Goal: Task Accomplishment & Management: Complete application form

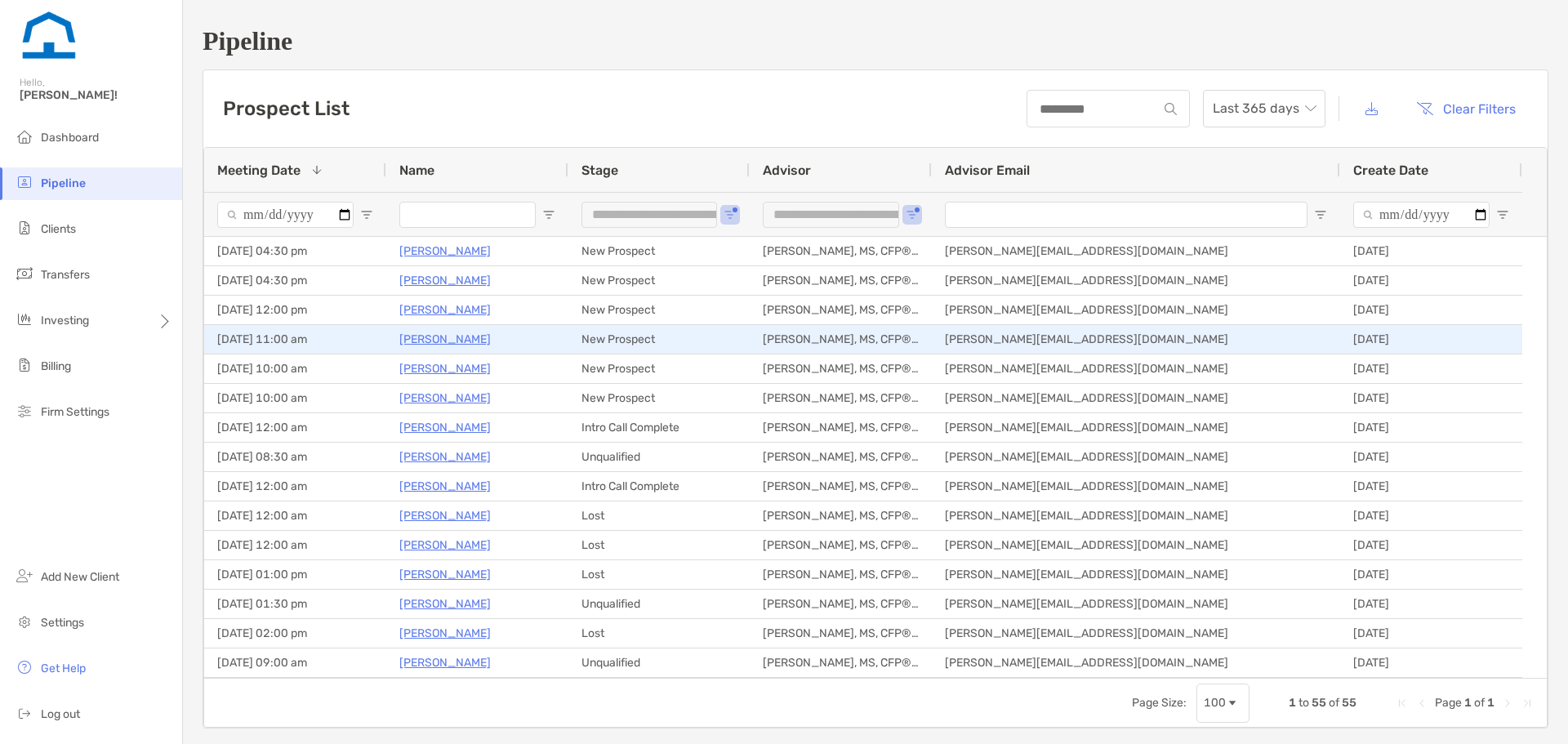
click at [454, 343] on p "[PERSON_NAME]" at bounding box center [445, 339] width 91 height 21
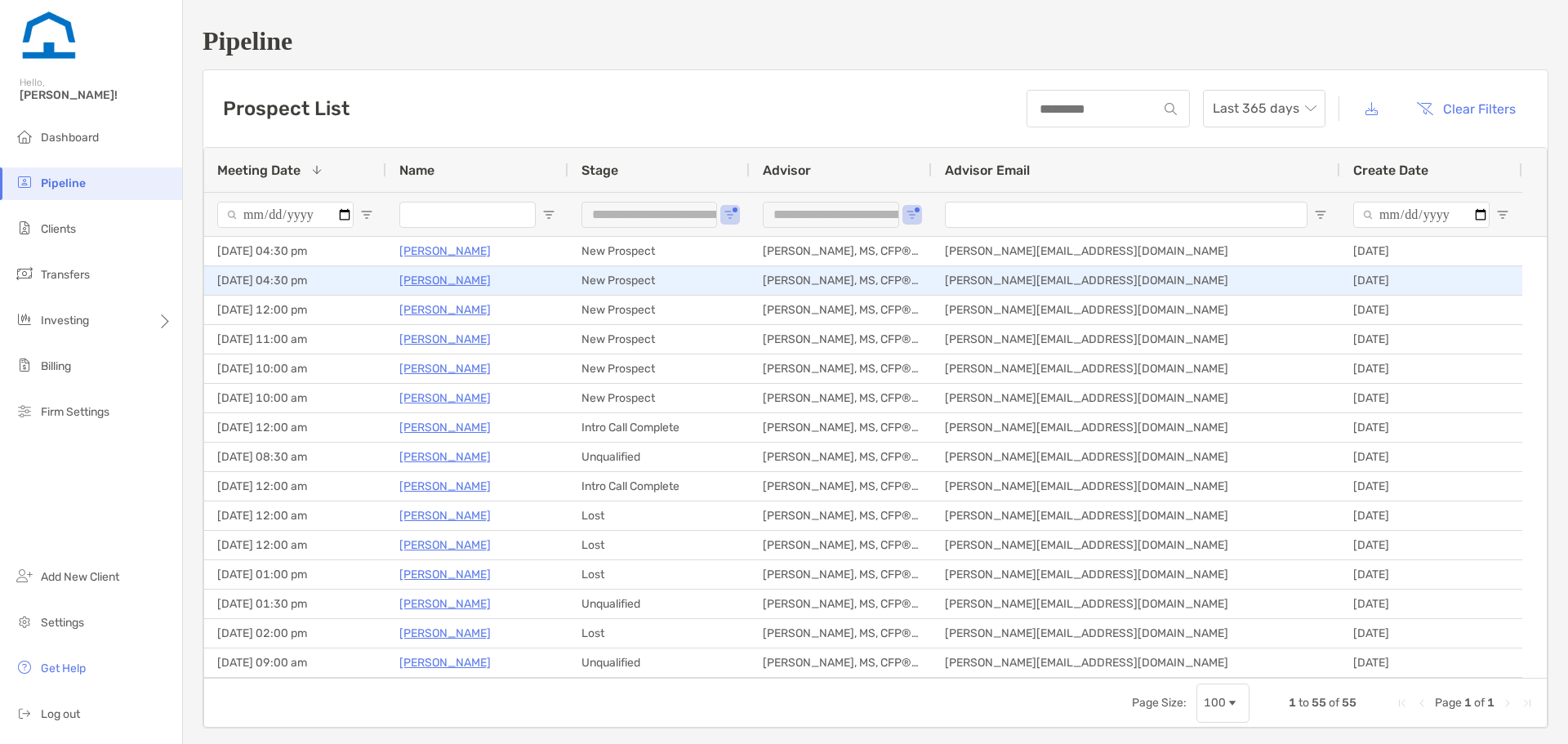
click at [471, 279] on p "[PERSON_NAME]" at bounding box center [445, 280] width 91 height 21
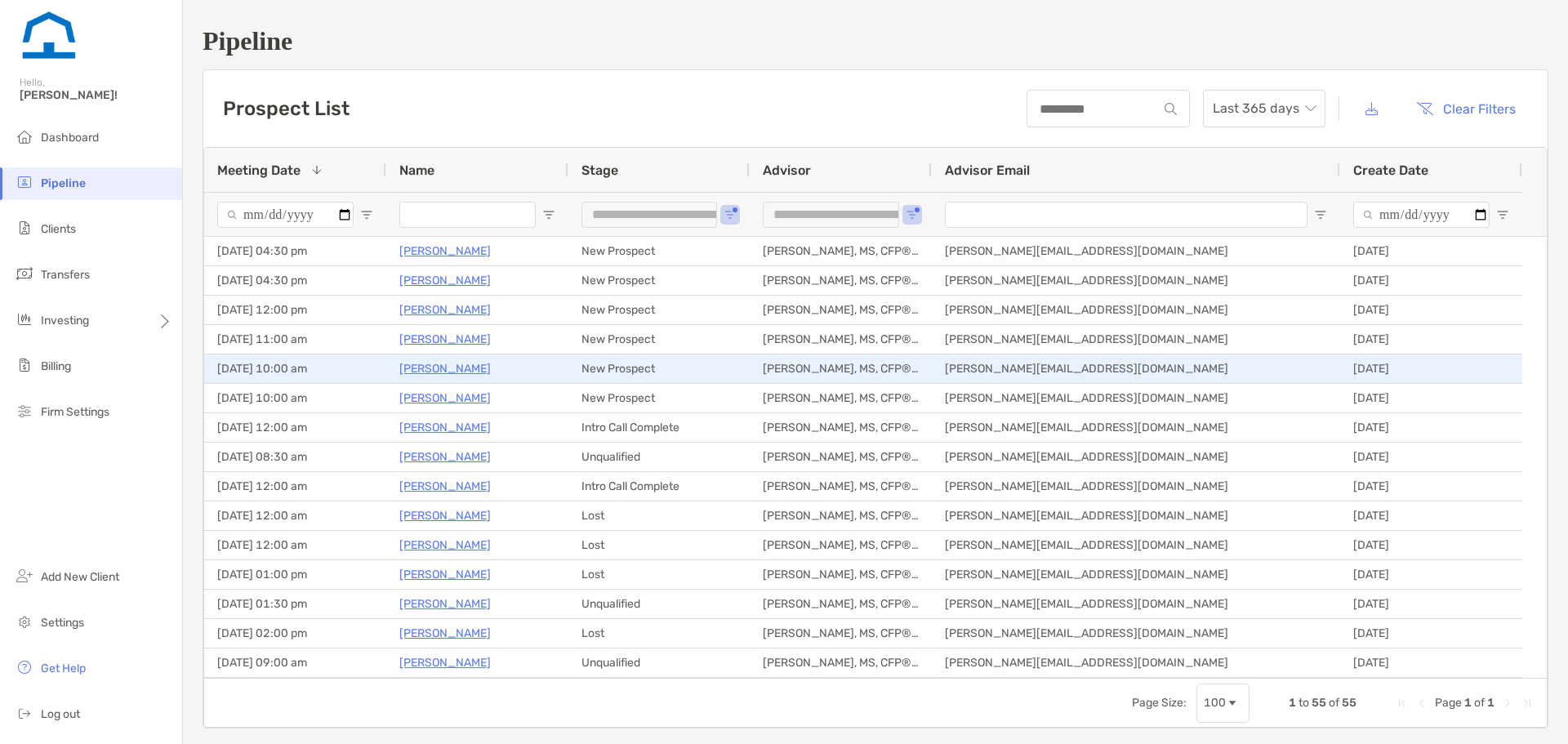
click at [410, 367] on p "Eric Arso" at bounding box center [445, 369] width 91 height 21
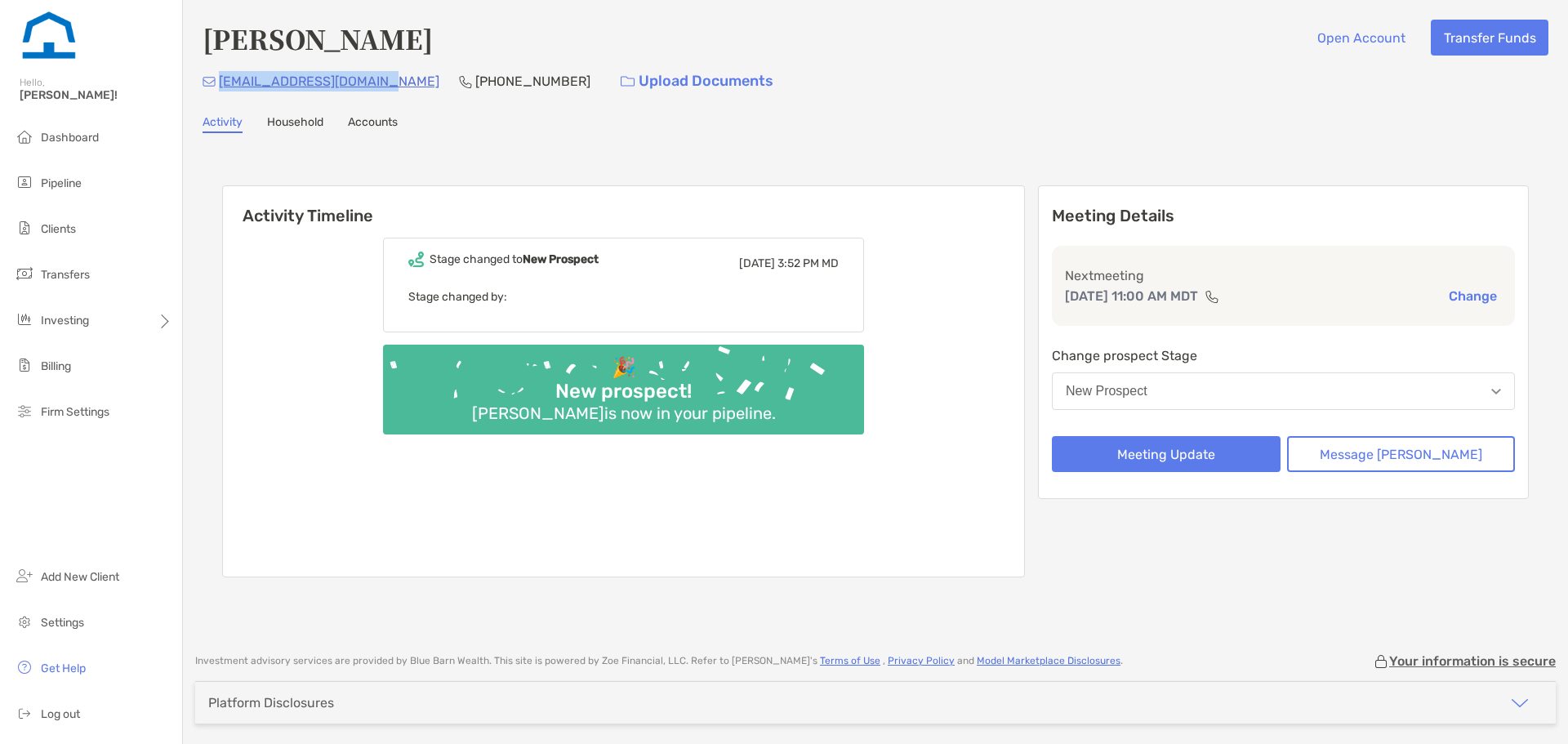
drag, startPoint x: 379, startPoint y: 81, endPoint x: 219, endPoint y: 85, distance: 160.0
click at [219, 85] on div "joshblevesque@gmail.com (719) 231-8743 Upload Documents" at bounding box center [875, 80] width 1346 height 35
copy p "[EMAIL_ADDRESS][DOMAIN_NAME]"
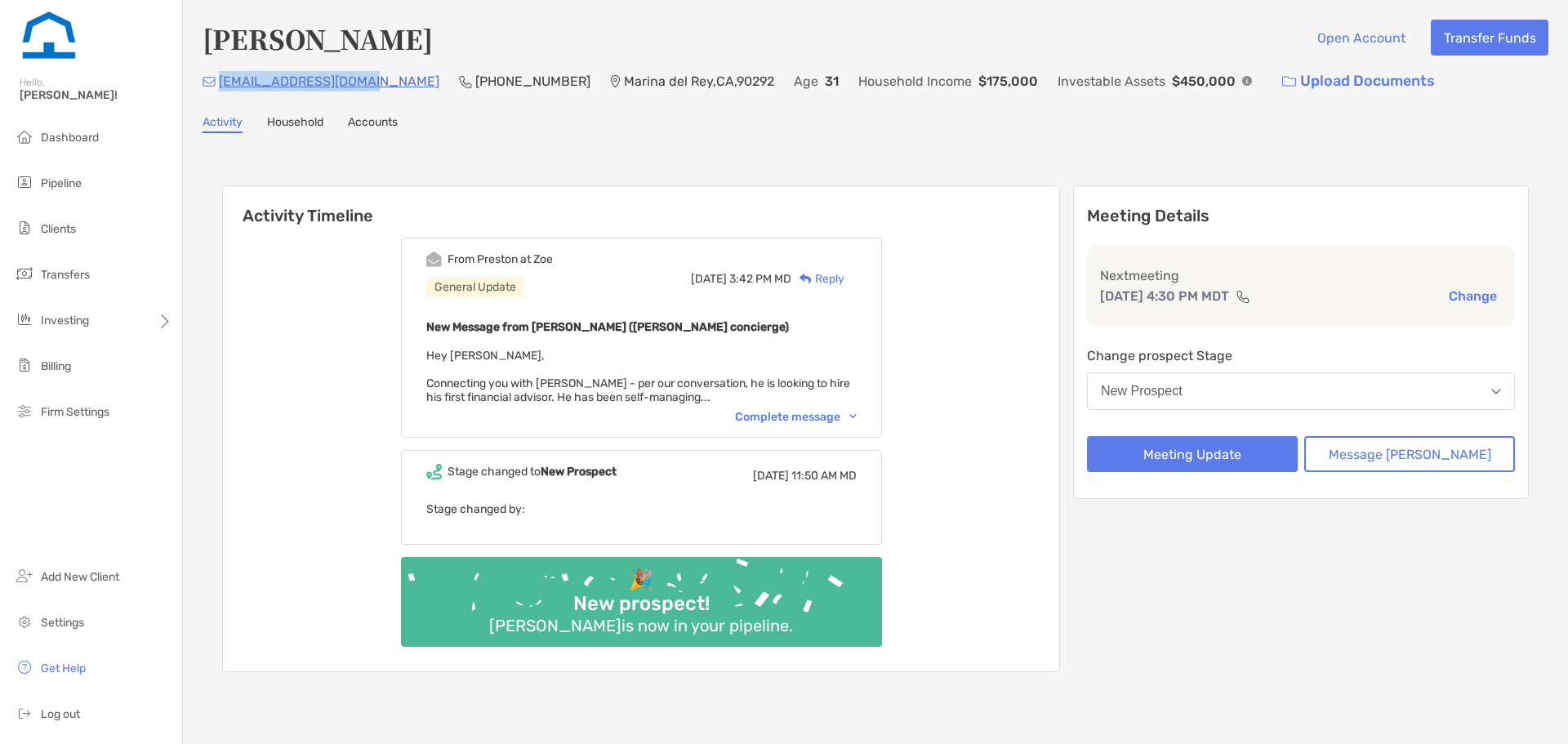
drag, startPoint x: 361, startPoint y: 83, endPoint x: 220, endPoint y: 73, distance: 141.4
click at [220, 73] on div "[EMAIL_ADDRESS][DOMAIN_NAME] [PHONE_NUMBER] [GEOGRAPHIC_DATA] Age [DEMOGRAPHIC_…" at bounding box center [875, 80] width 1346 height 35
copy p "[EMAIL_ADDRESS][DOMAIN_NAME]"
click at [836, 419] on div "Complete message" at bounding box center [795, 417] width 122 height 14
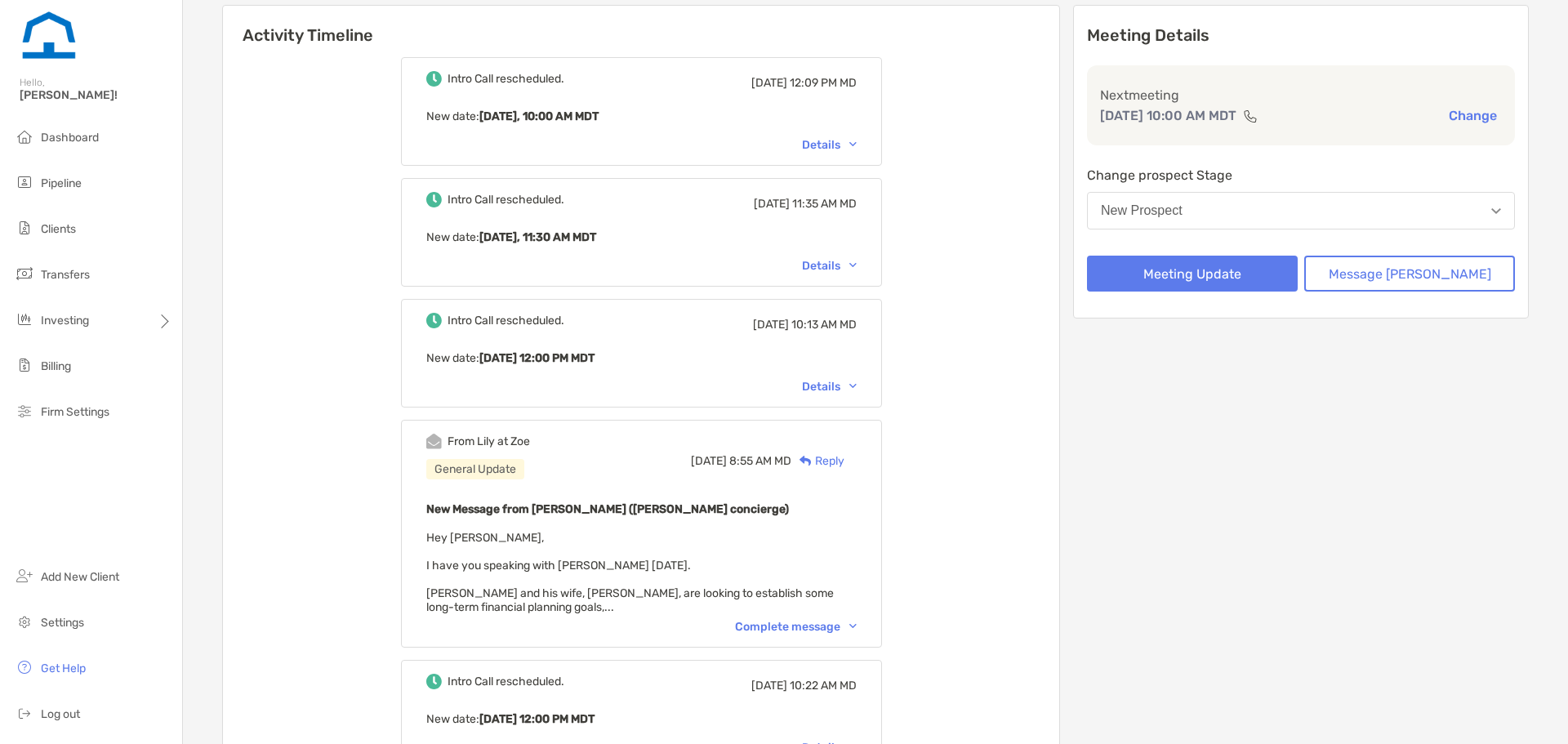
scroll to position [245, 0]
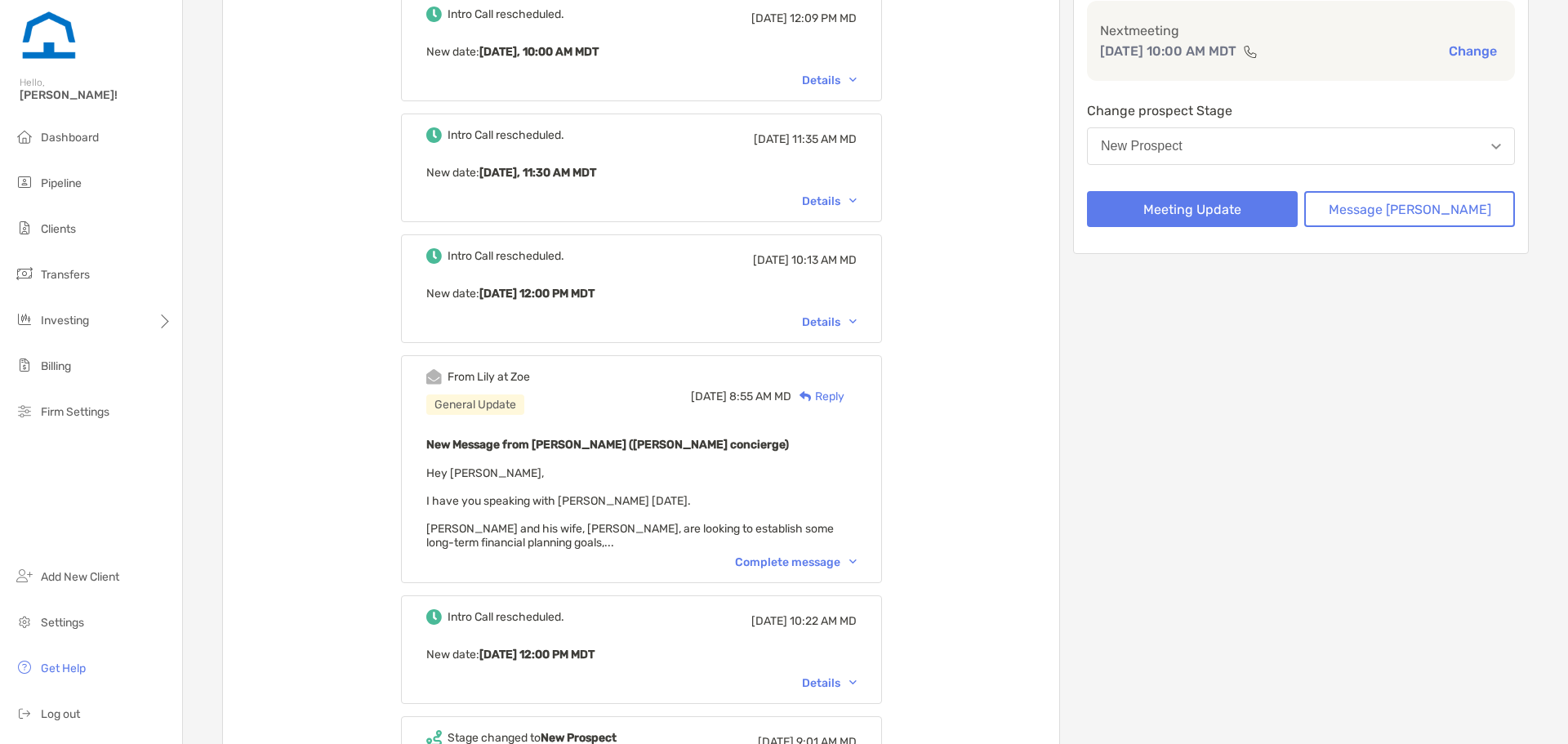
click at [855, 560] on div "Complete message" at bounding box center [795, 562] width 122 height 14
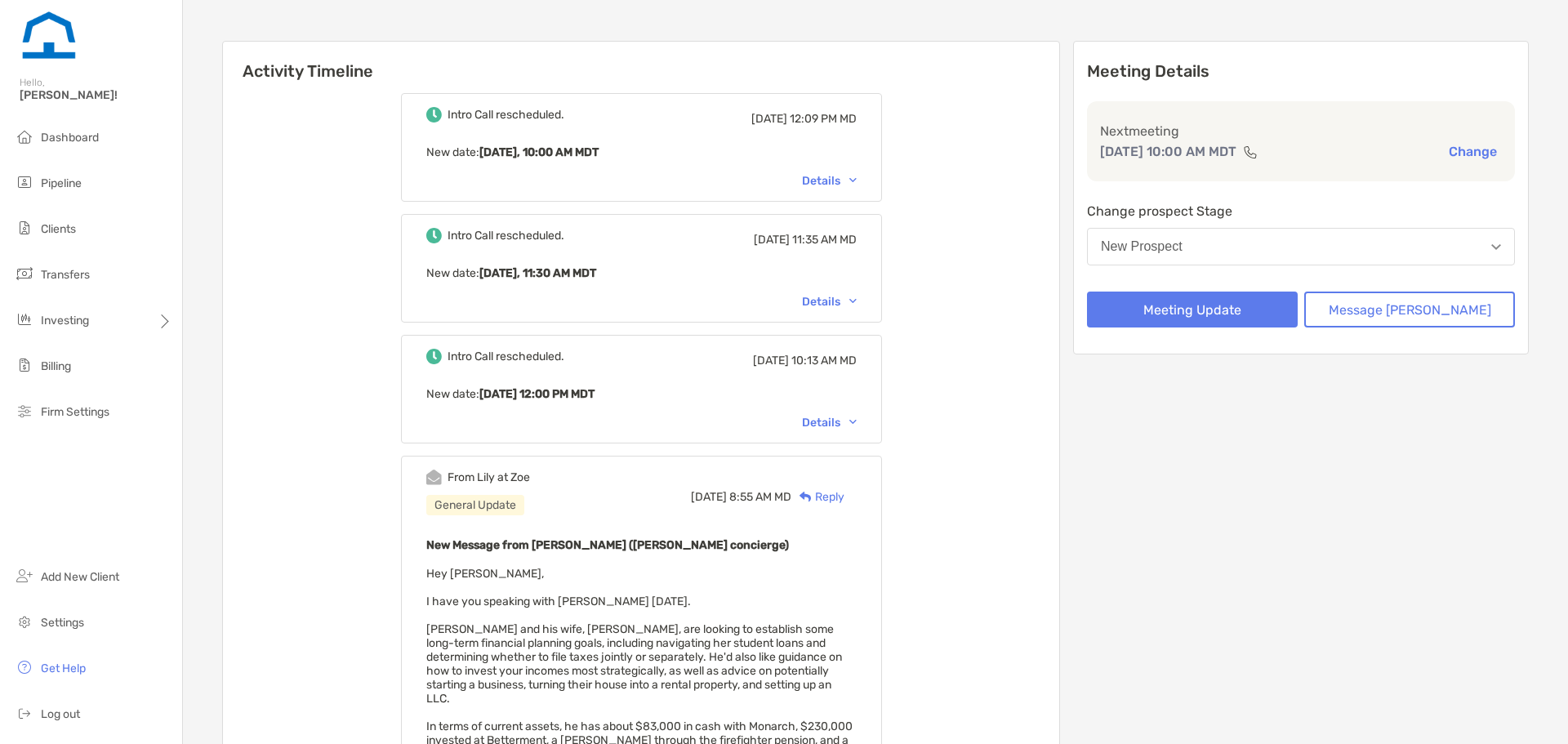
scroll to position [0, 0]
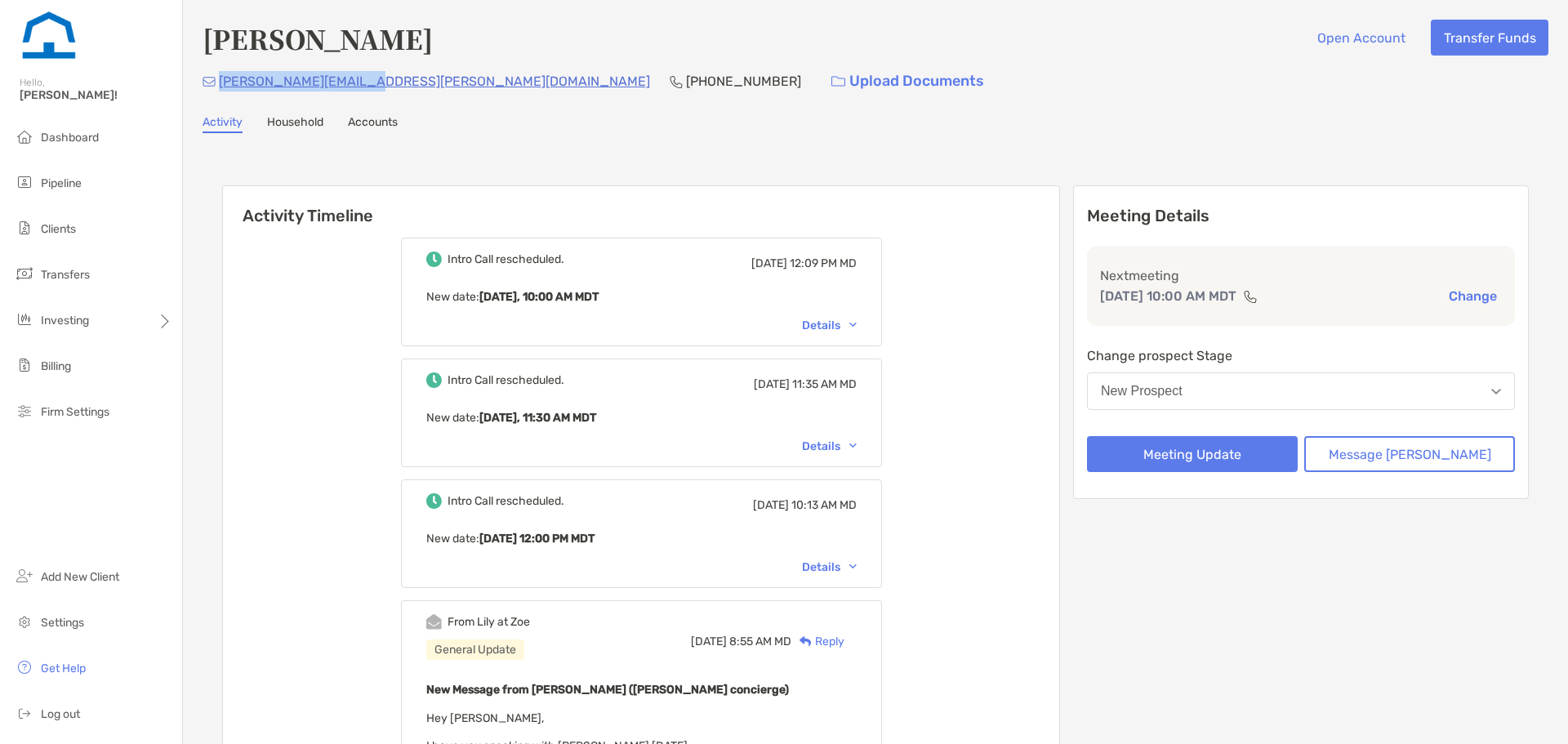
drag, startPoint x: 353, startPoint y: 80, endPoint x: 218, endPoint y: 82, distance: 135.0
click at [218, 82] on div "eric.j.arso@gmail.com (818) 730-9100 Upload Documents" at bounding box center [875, 80] width 1346 height 35
copy p "[PERSON_NAME][EMAIL_ADDRESS][PERSON_NAME][DOMAIN_NAME]"
click at [1183, 391] on div "New Prospect" at bounding box center [1141, 390] width 81 height 15
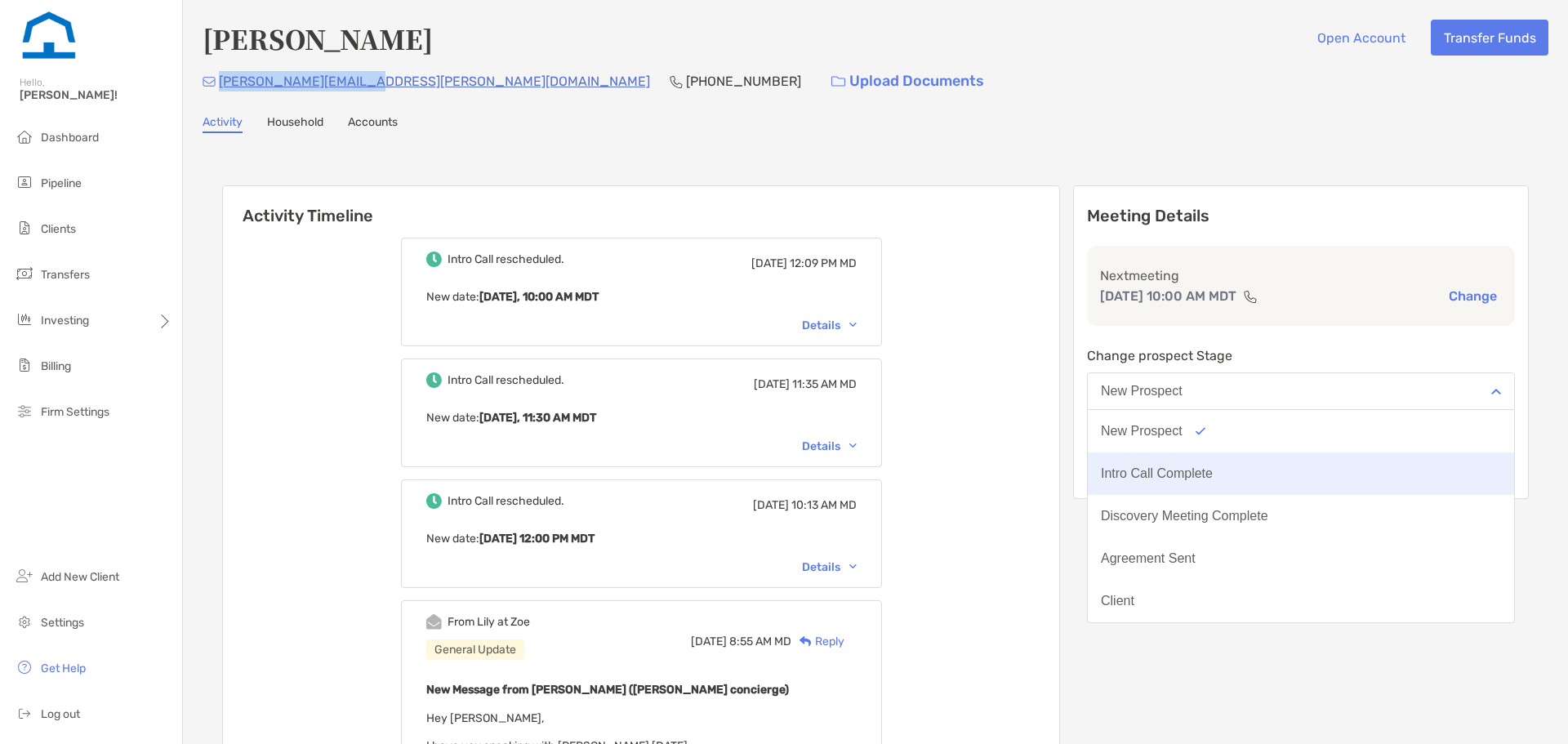
click at [1207, 481] on button "Intro Call Complete" at bounding box center [1300, 474] width 426 height 43
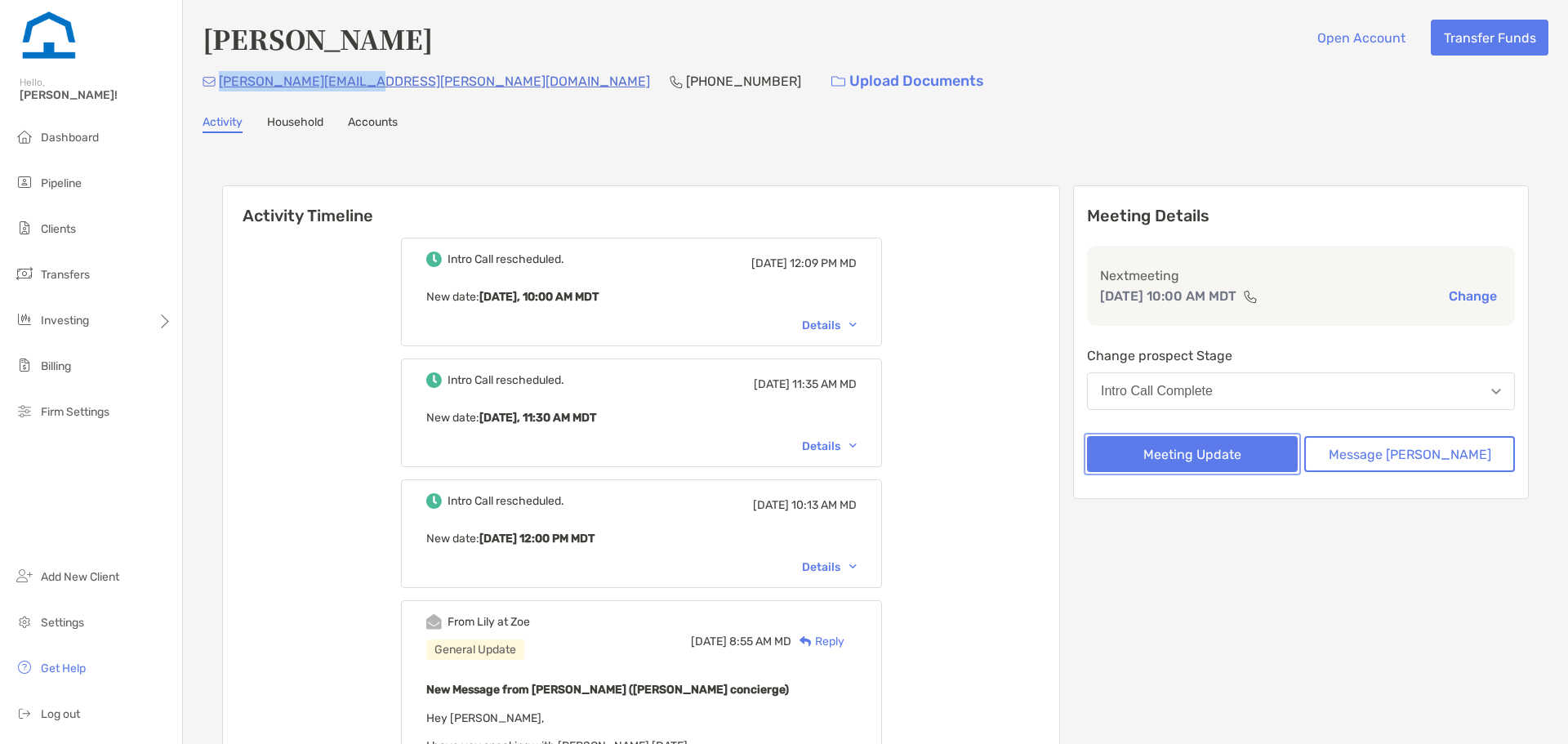
click at [1194, 452] on button "Meeting Update" at bounding box center [1192, 454] width 211 height 36
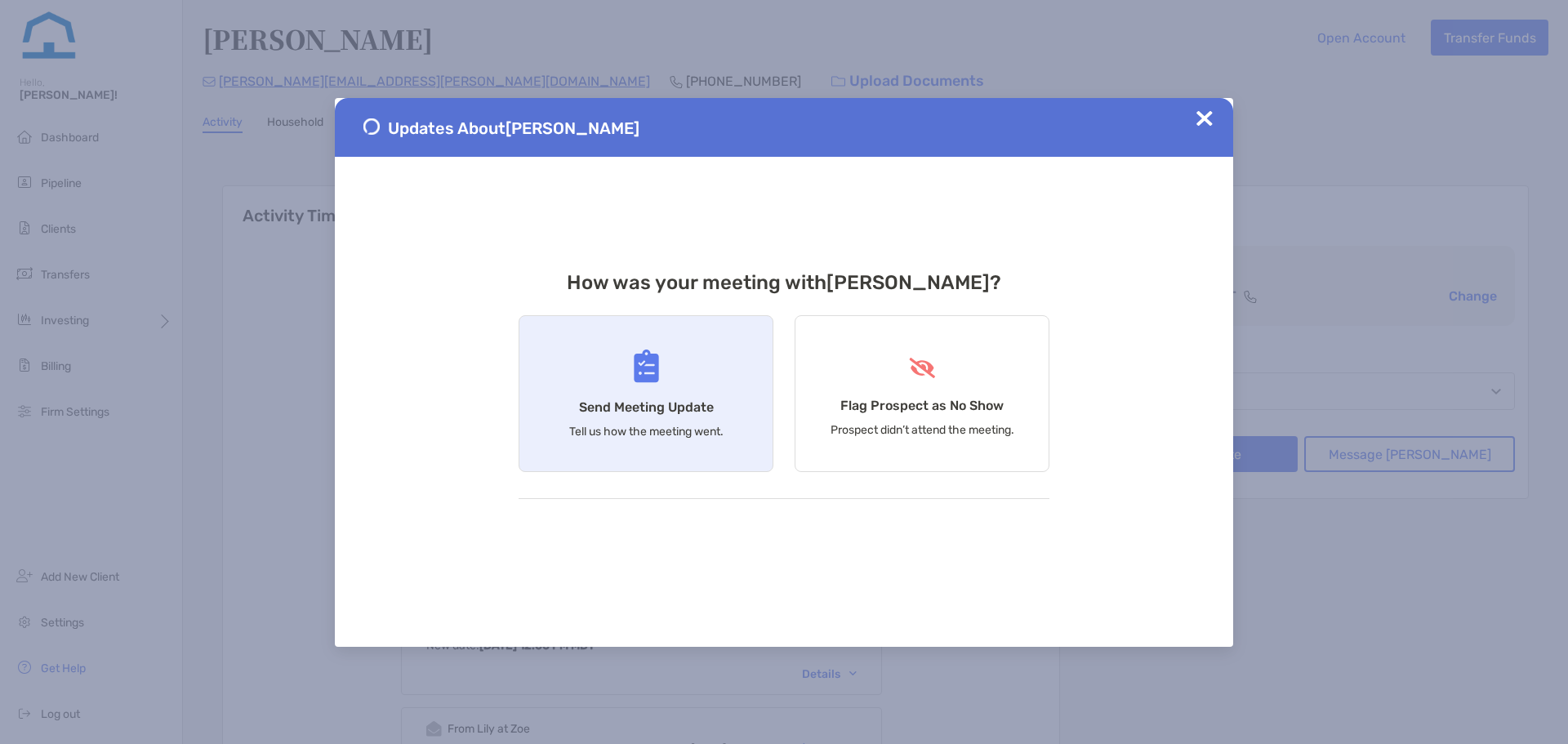
click at [732, 366] on div "Send Meeting Update Tell us how the meeting went." at bounding box center [645, 393] width 255 height 157
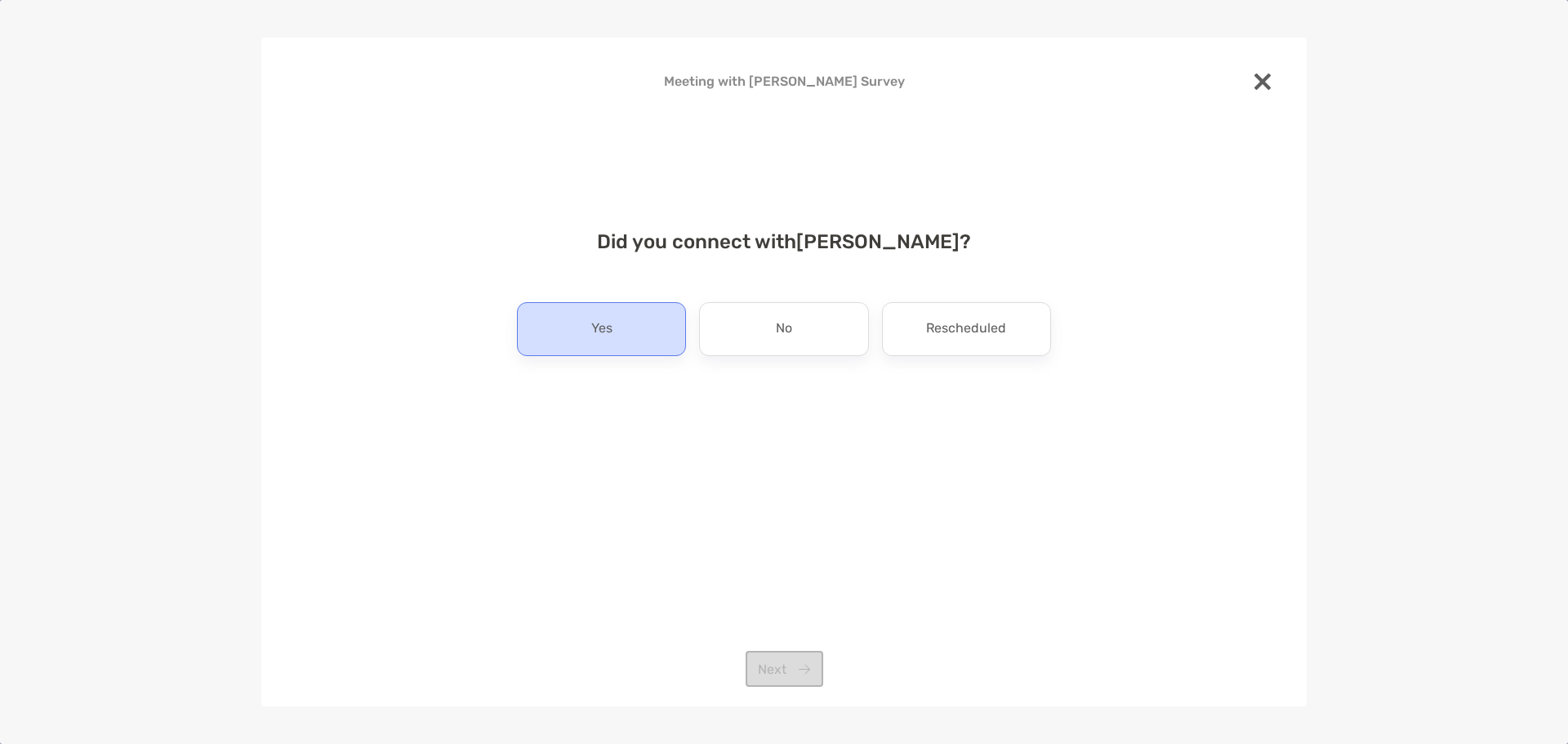
click at [610, 324] on p "Yes" at bounding box center [601, 329] width 21 height 26
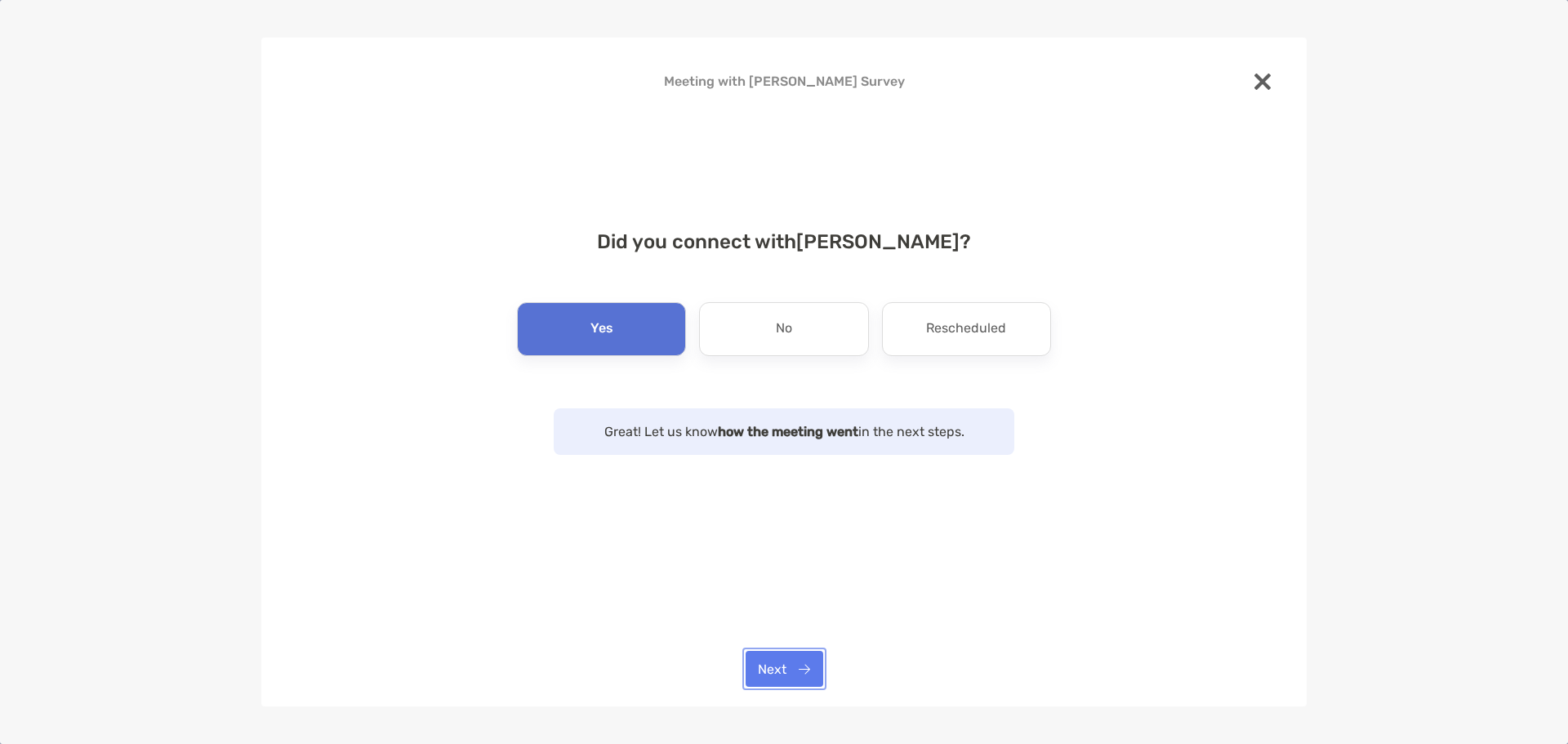
click at [804, 657] on button "Next" at bounding box center [784, 669] width 77 height 36
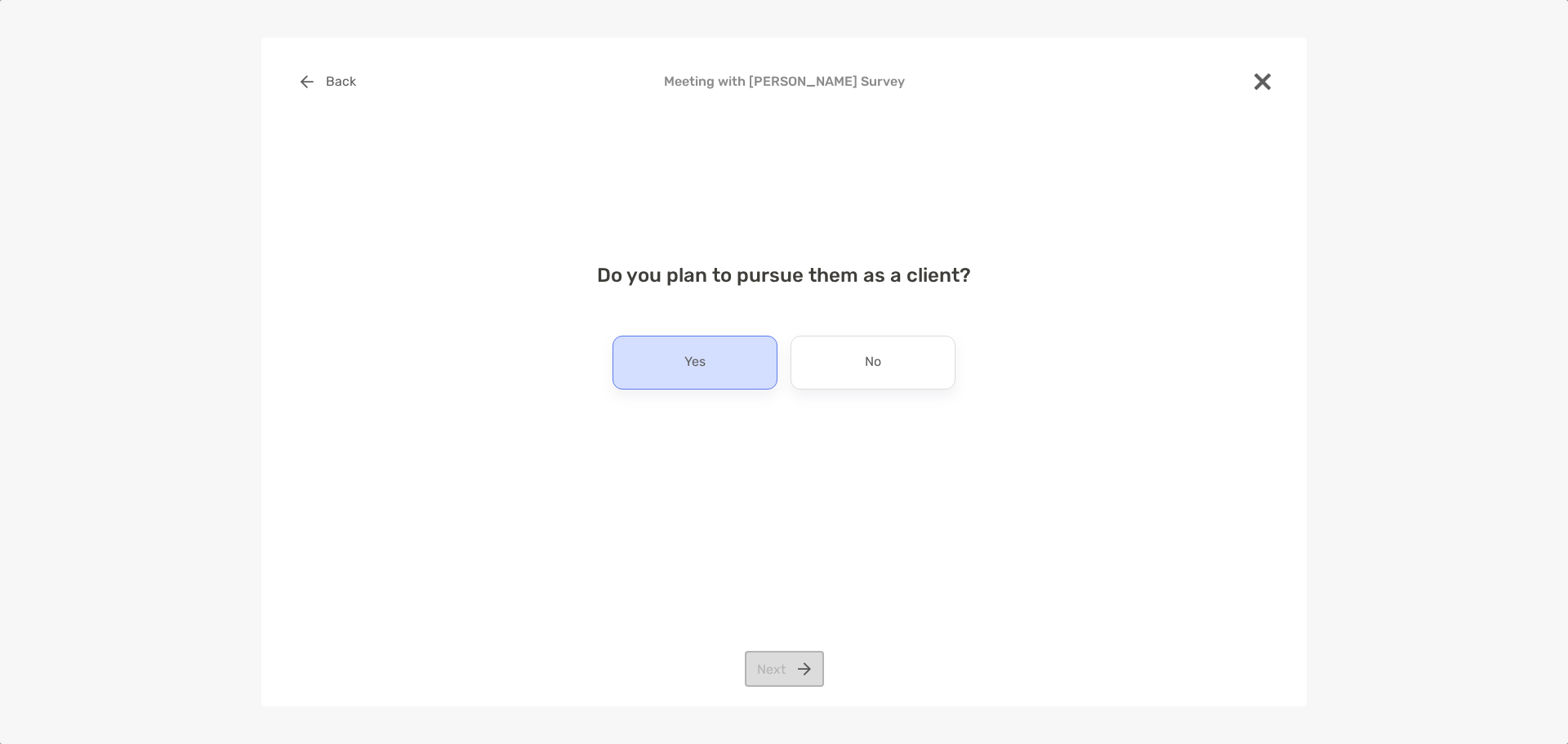
click at [728, 375] on div "Yes" at bounding box center [695, 363] width 165 height 54
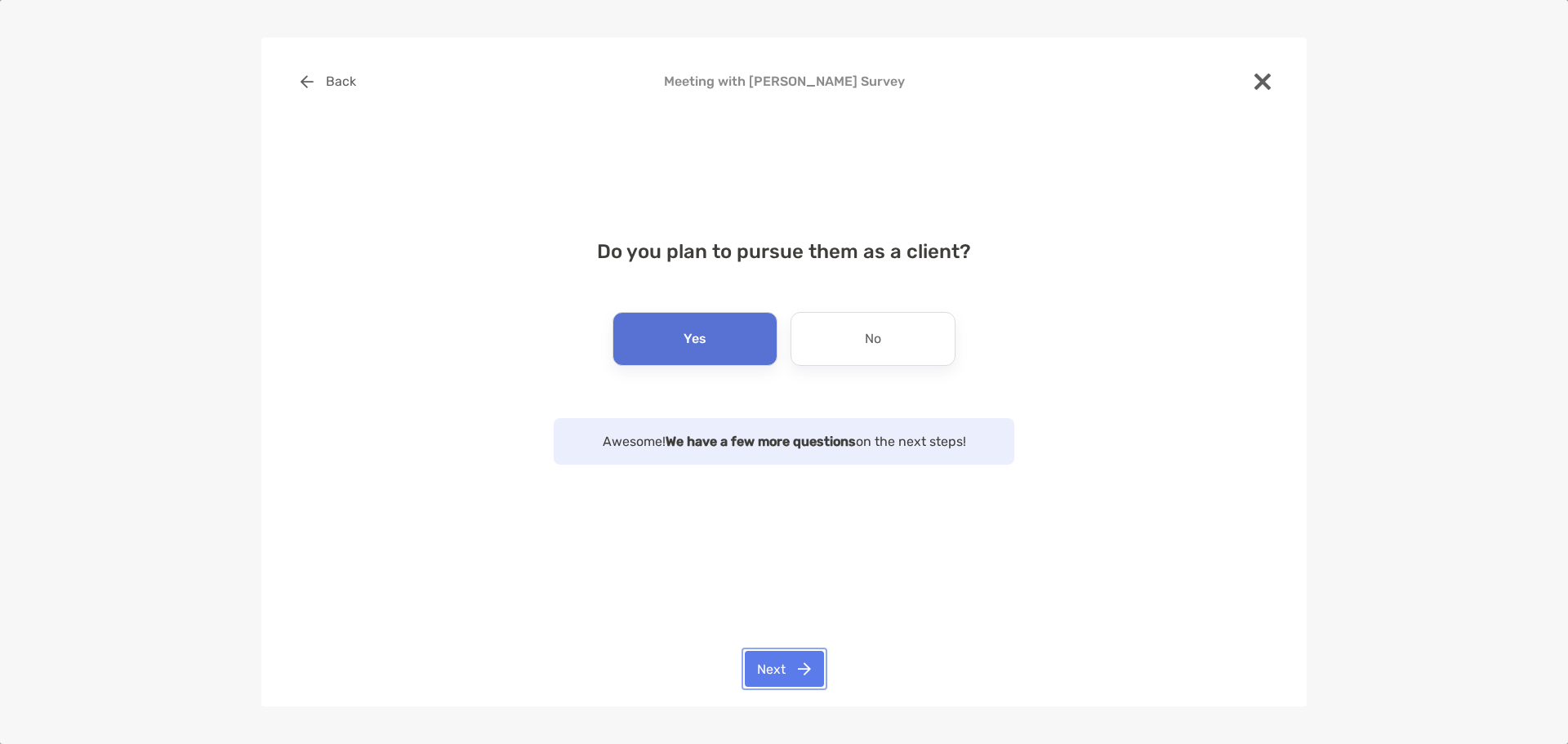
click at [806, 655] on button "Next" at bounding box center [784, 669] width 79 height 36
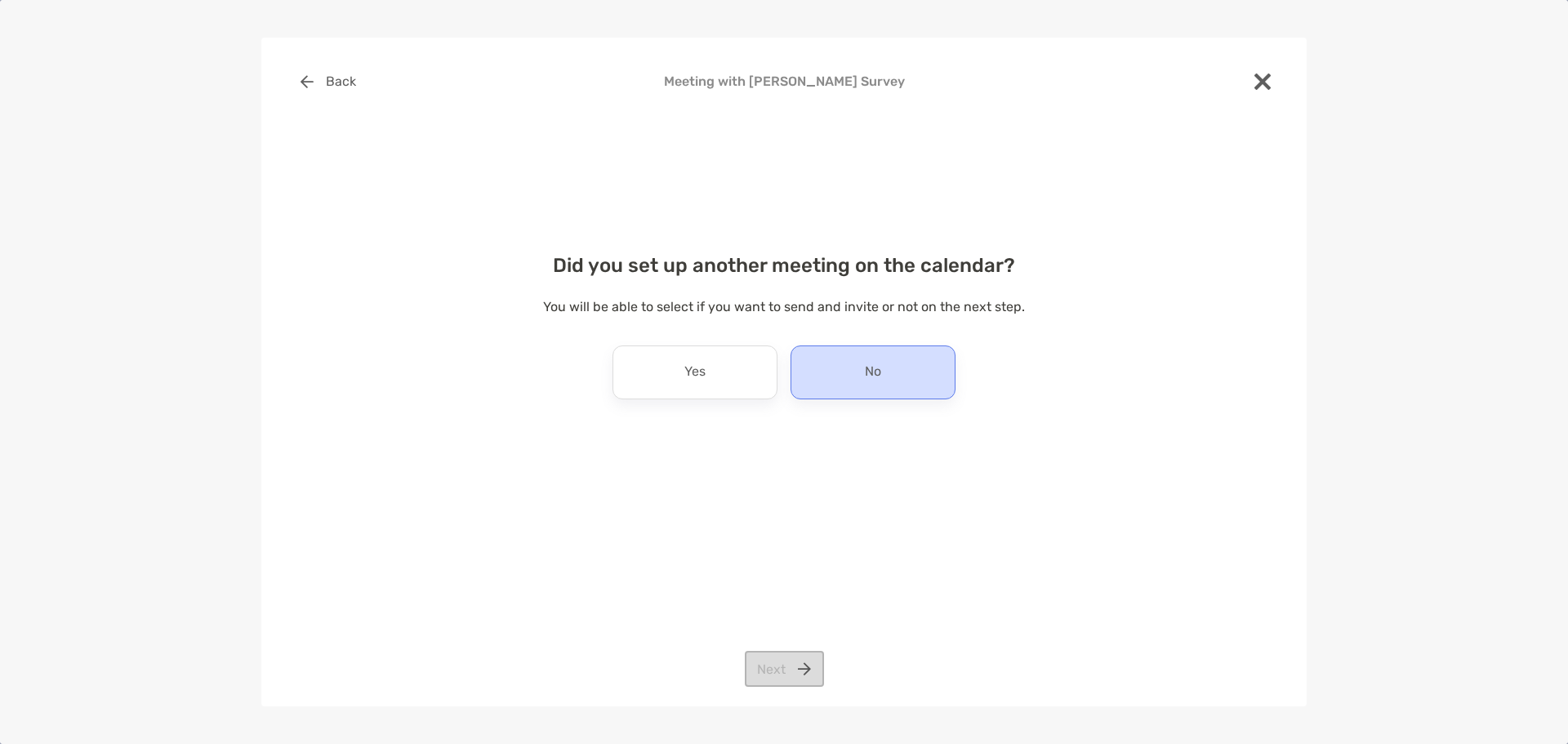
click at [800, 372] on div "No" at bounding box center [873, 372] width 165 height 54
click at [787, 653] on button "Next" at bounding box center [784, 669] width 79 height 36
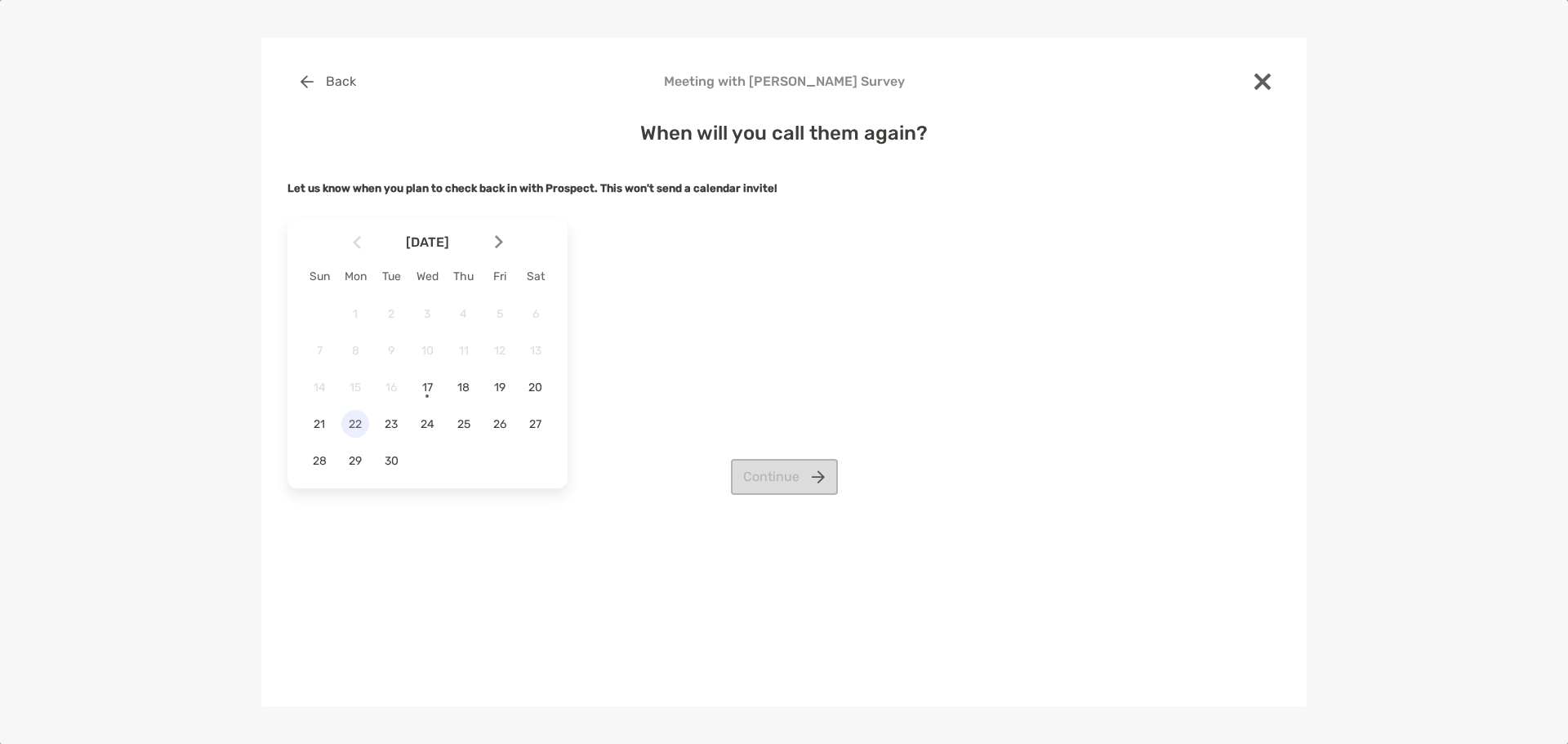
click at [348, 419] on span "22" at bounding box center [356, 424] width 28 height 14
click at [752, 473] on button "Continue" at bounding box center [784, 477] width 107 height 36
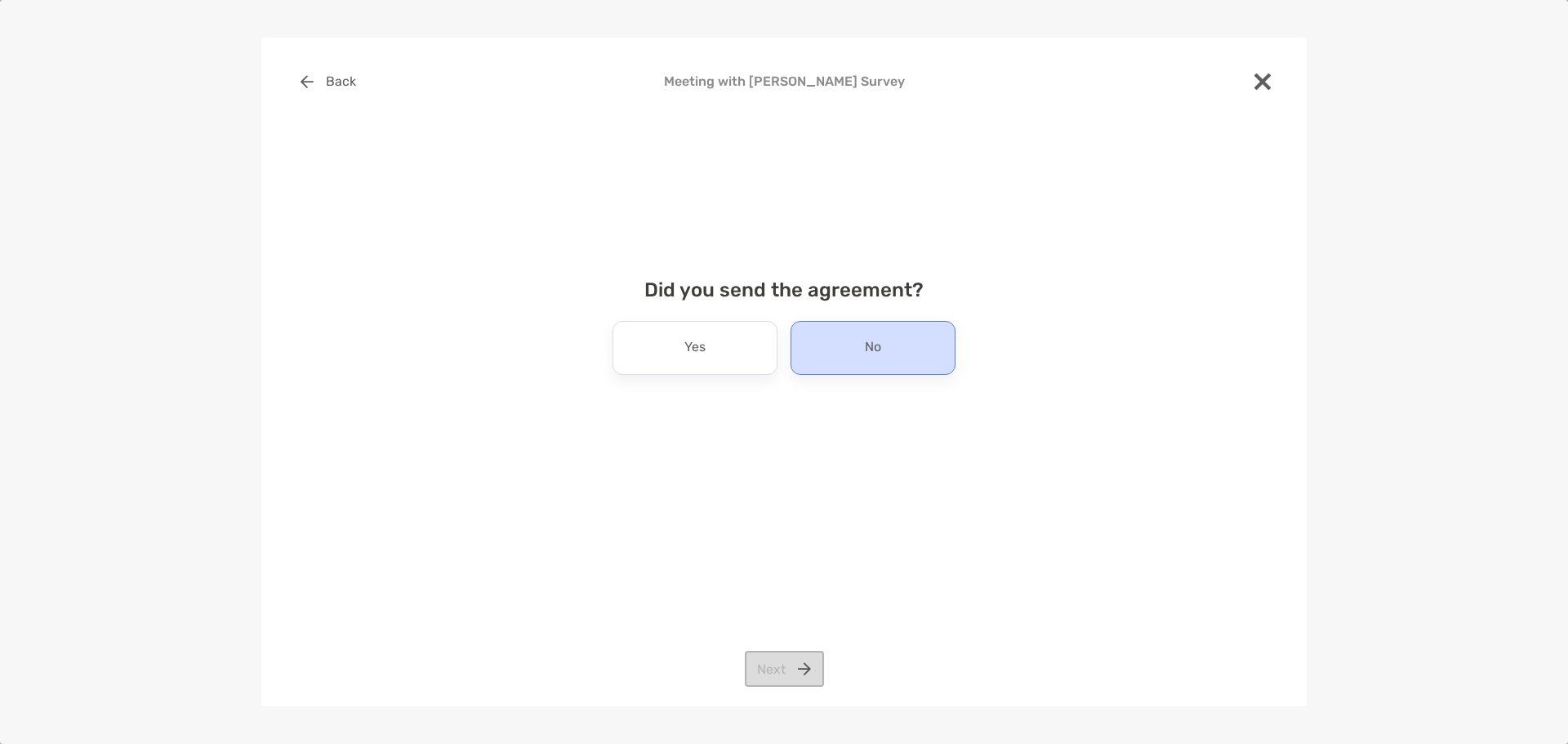
click at [833, 352] on div "No" at bounding box center [873, 348] width 165 height 54
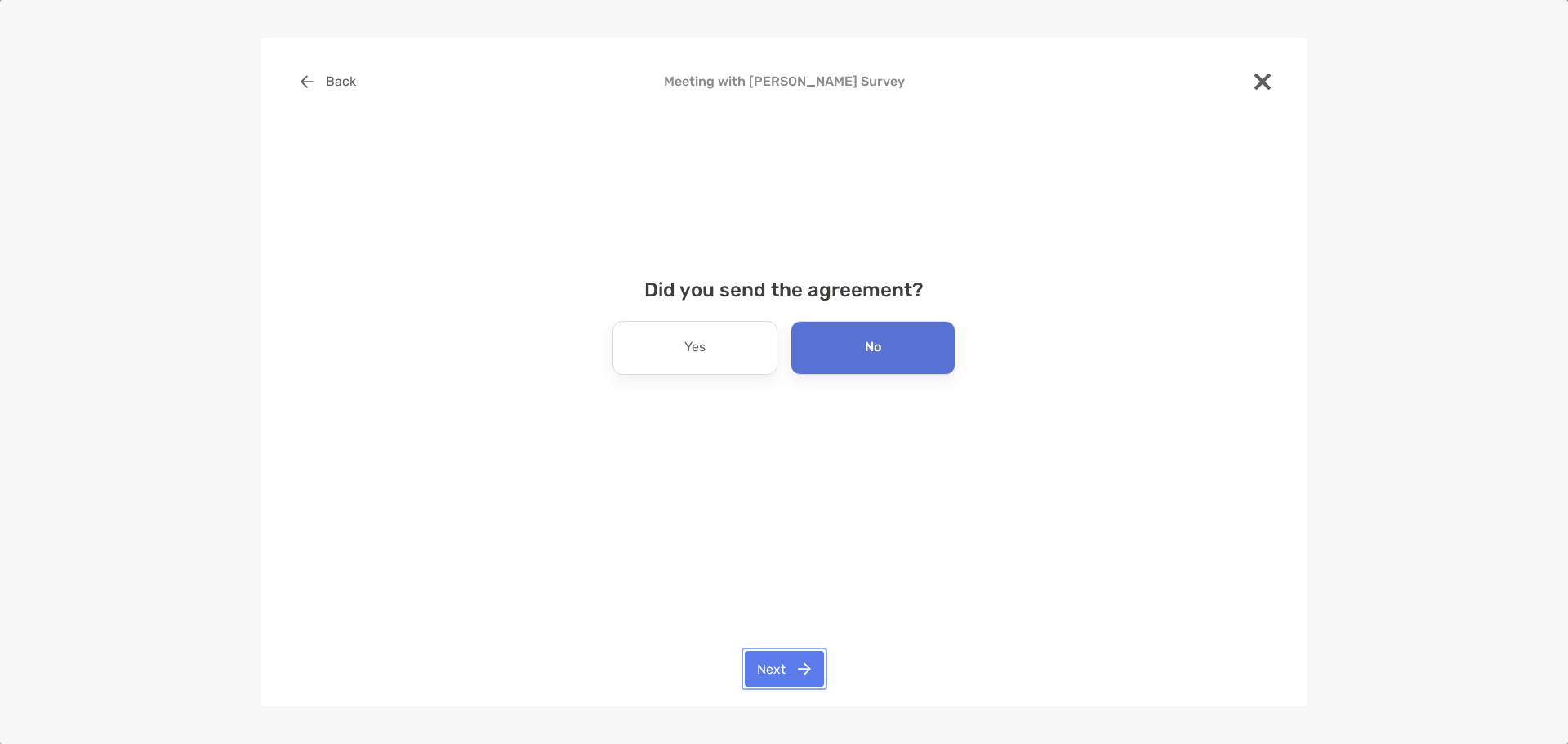
click at [770, 652] on button "Next" at bounding box center [784, 669] width 79 height 36
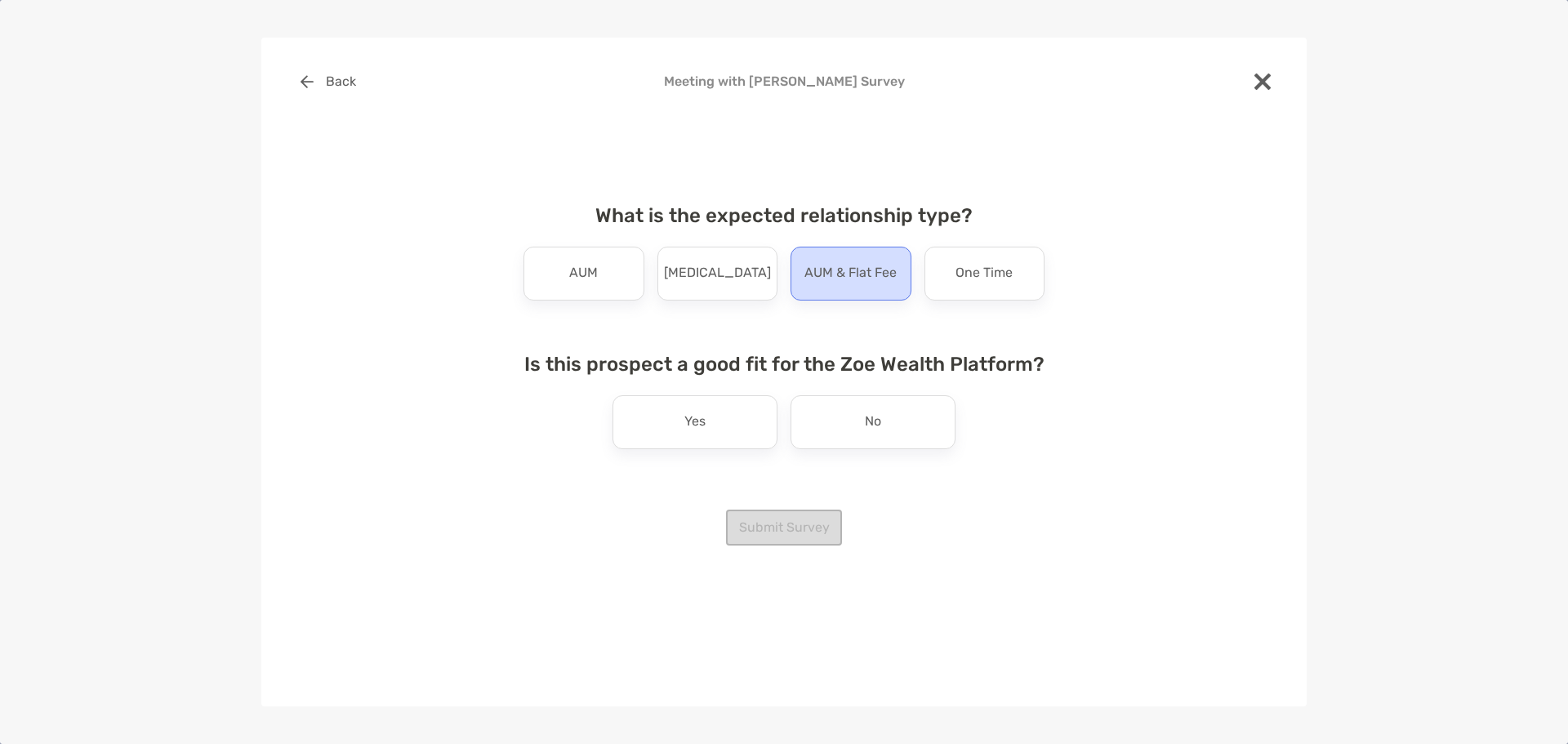
click at [798, 284] on div "AUM & Flat Fee" at bounding box center [851, 273] width 121 height 54
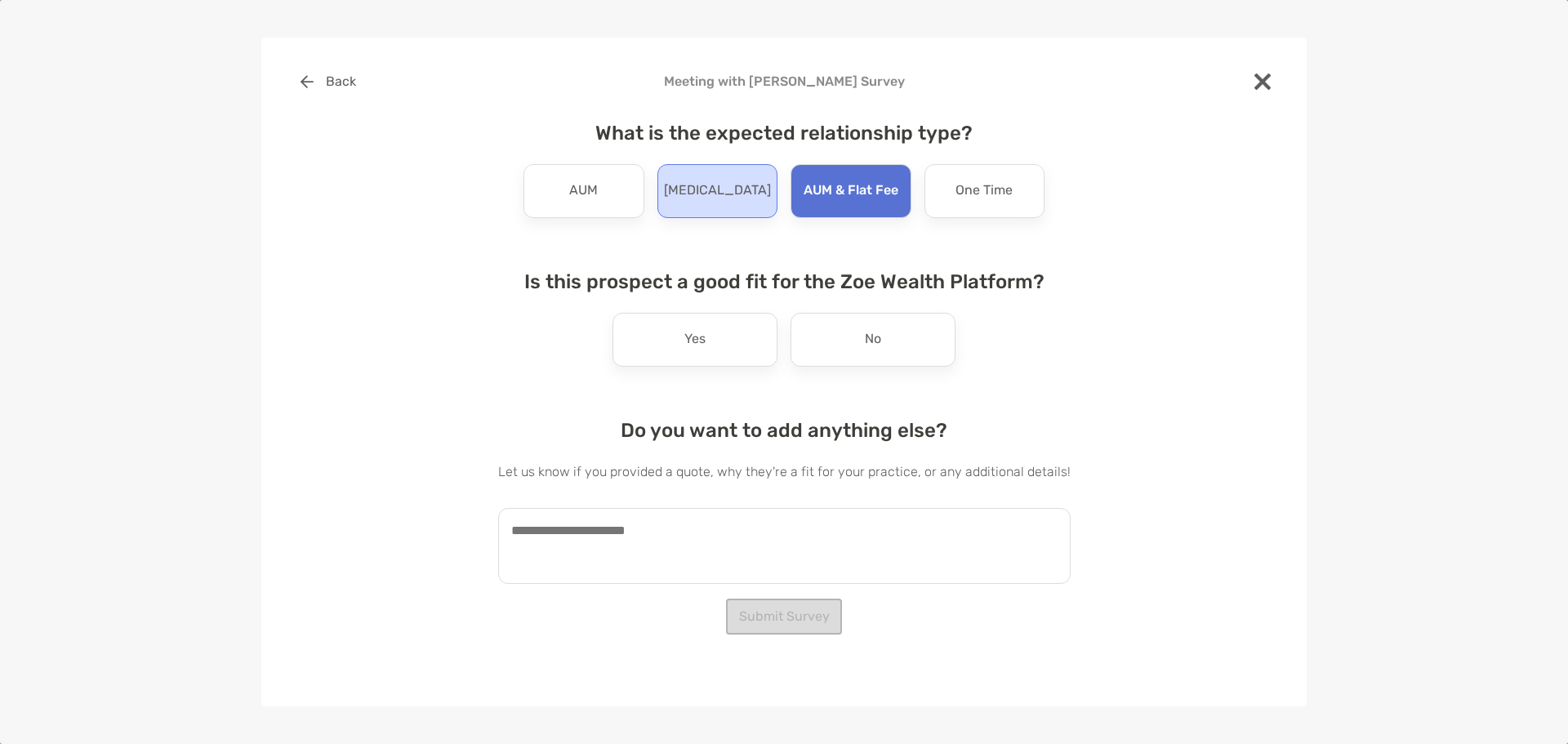
click at [747, 205] on div "Retainer" at bounding box center [718, 191] width 121 height 54
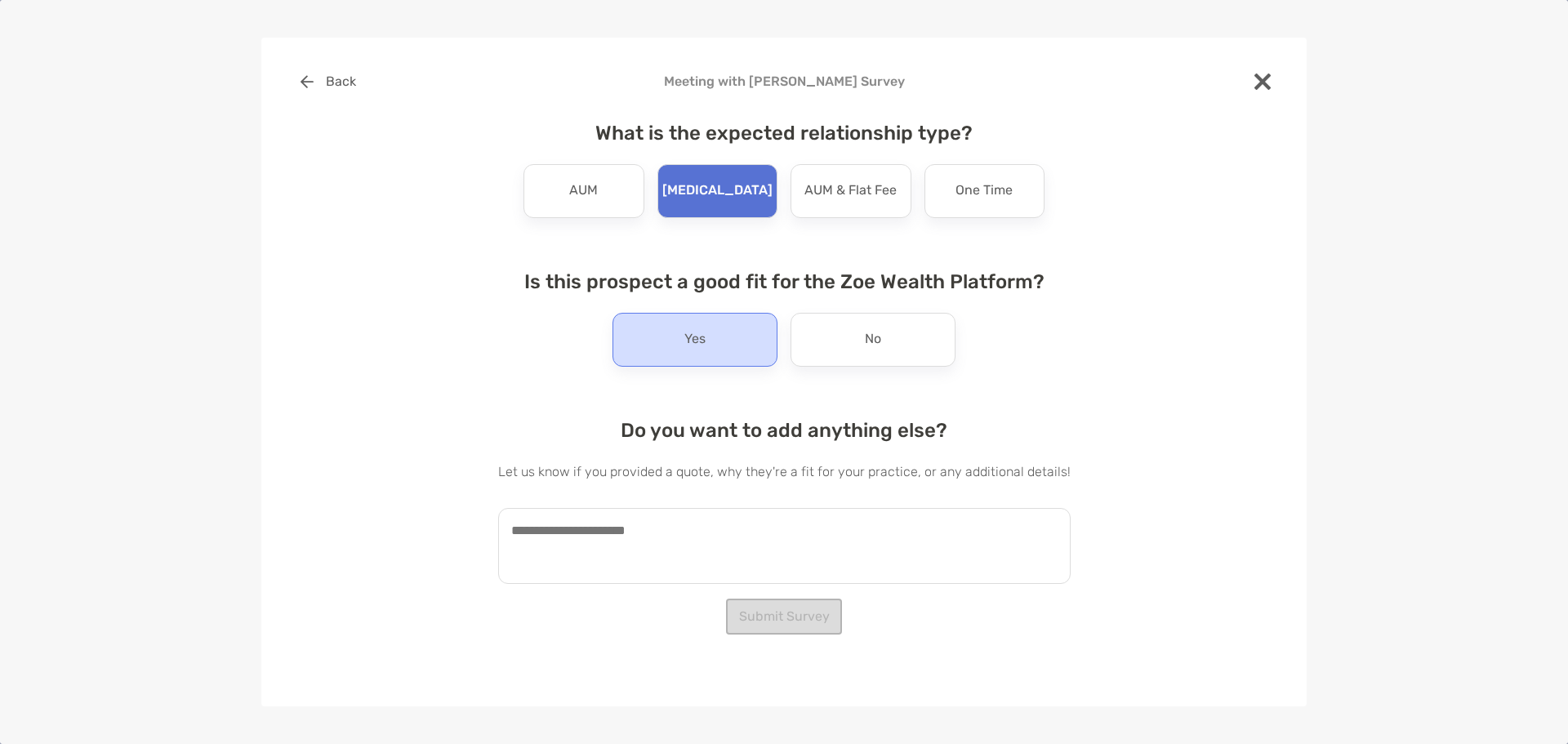
click at [747, 352] on div "Yes" at bounding box center [695, 340] width 165 height 54
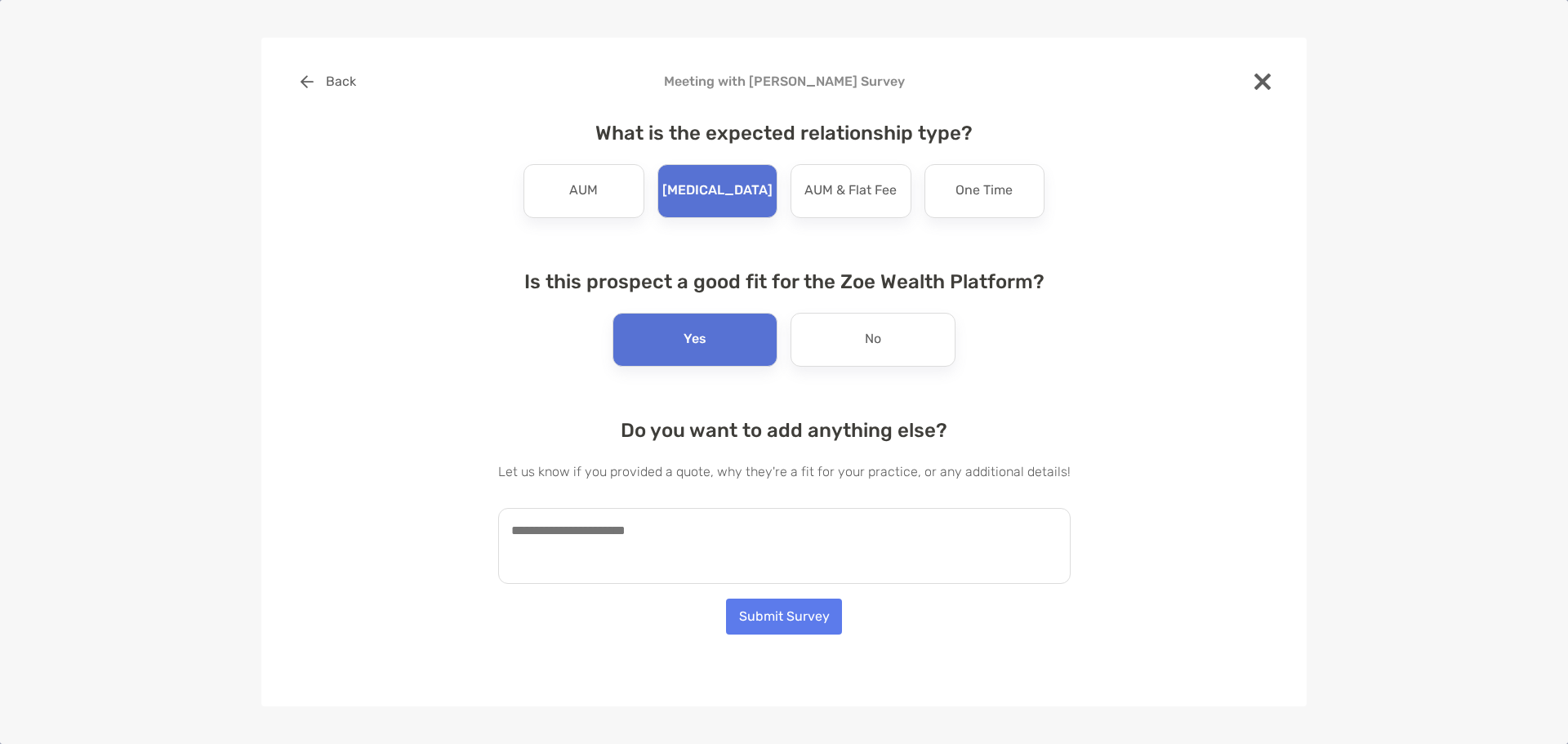
click at [779, 538] on textarea at bounding box center [784, 545] width 572 height 75
type textarea "*"
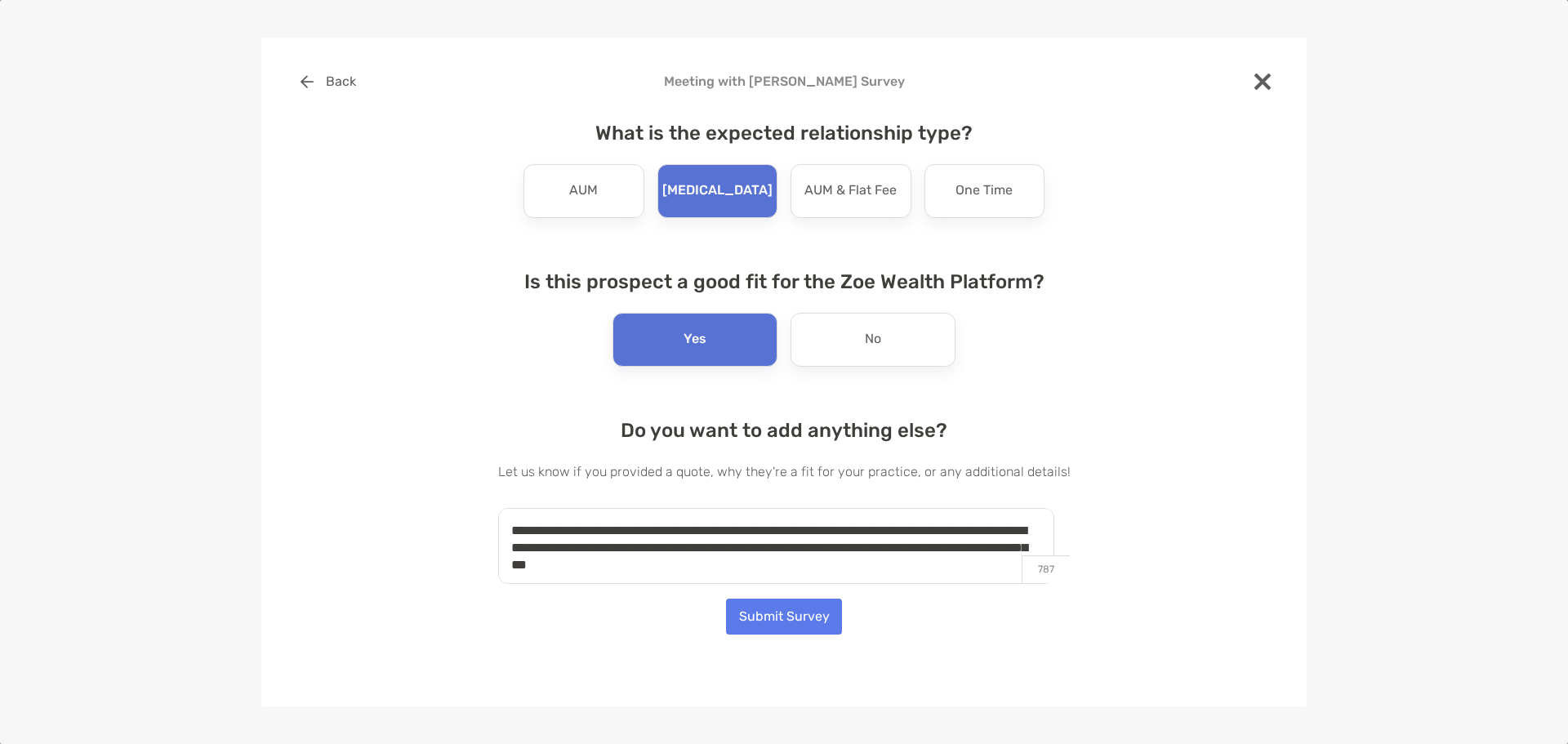
click at [995, 545] on textarea "**********" at bounding box center [777, 545] width 556 height 75
click at [952, 568] on textarea "**********" at bounding box center [777, 545] width 556 height 75
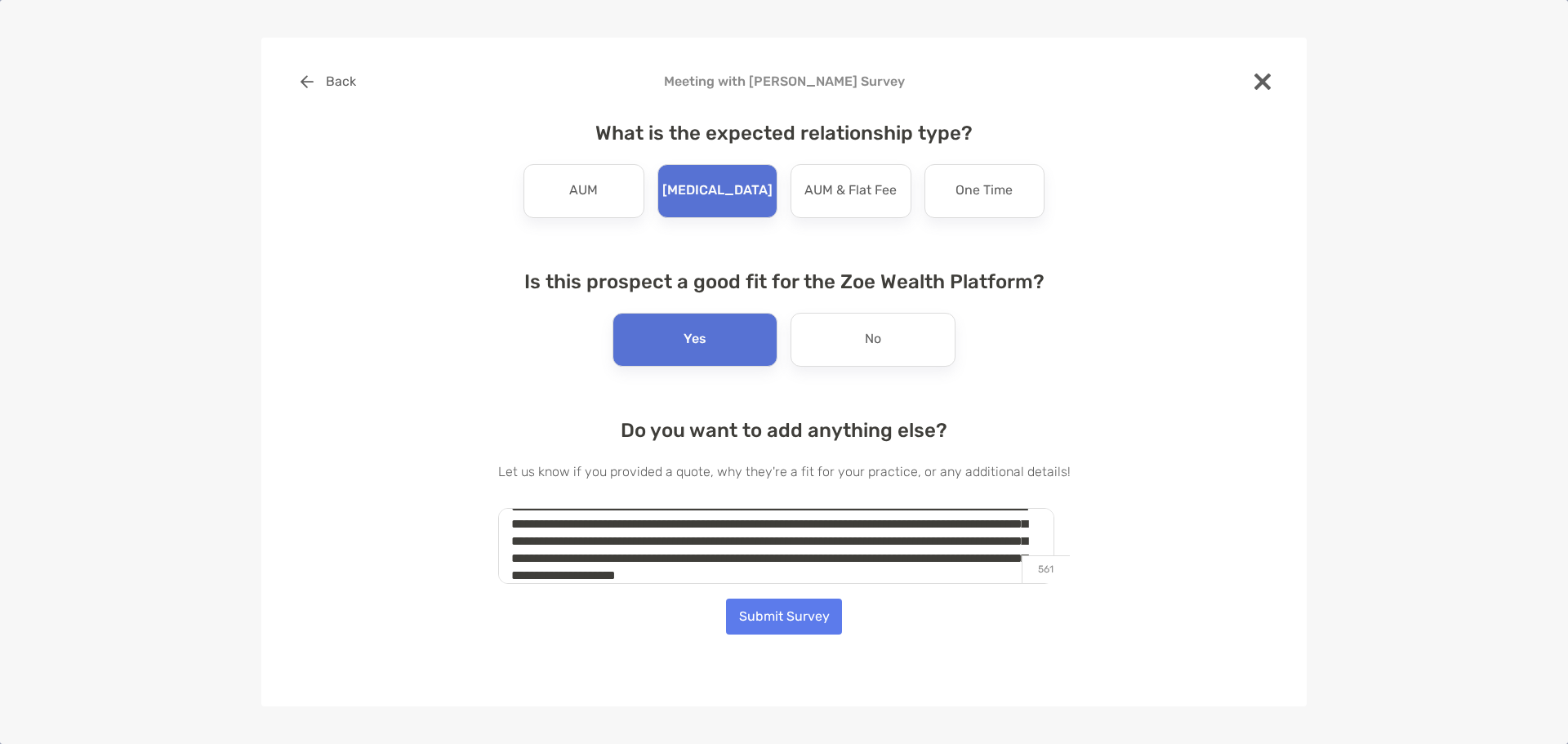
scroll to position [41, 0]
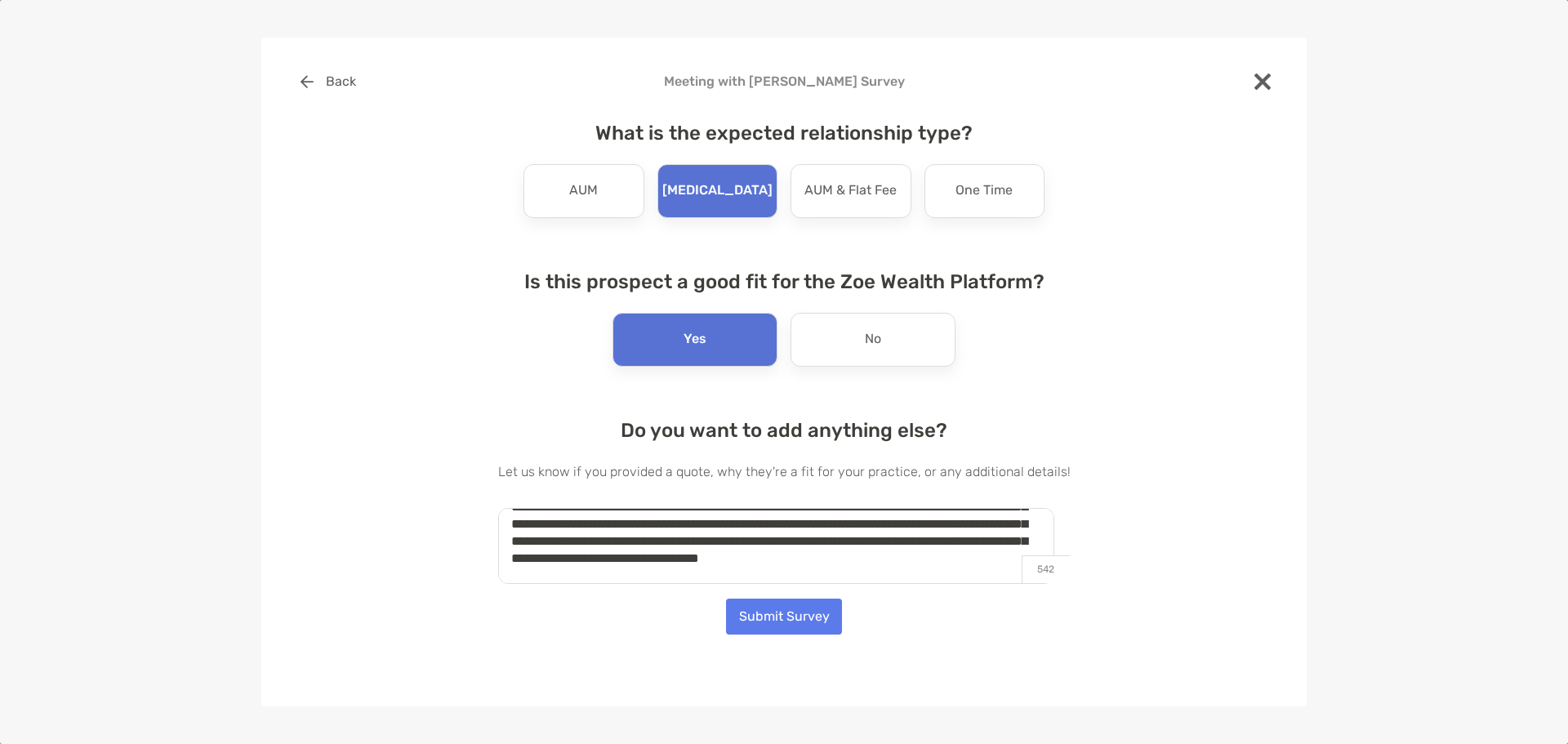
type textarea "**********"
click at [810, 609] on button "Submit Survey" at bounding box center [784, 617] width 116 height 36
